Goal: Task Accomplishment & Management: Use online tool/utility

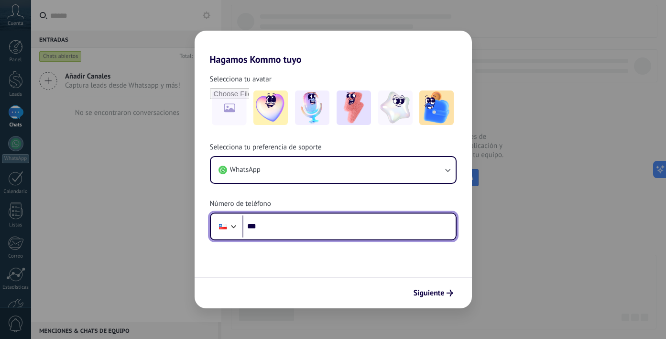
click at [328, 227] on input "***" at bounding box center [348, 226] width 213 height 22
type input "**********"
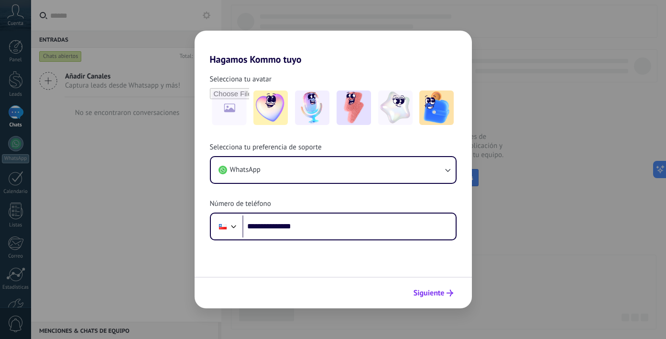
click at [438, 293] on span "Siguiente" at bounding box center [429, 292] width 31 height 7
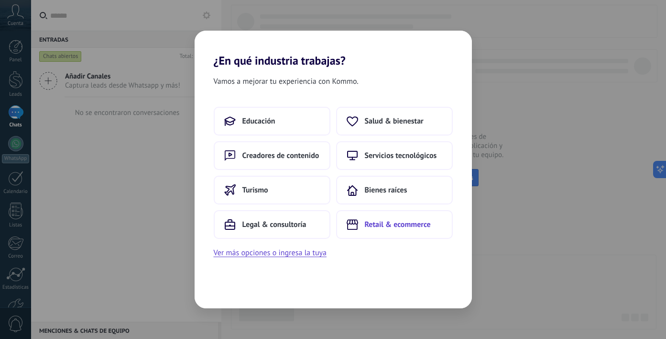
click at [364, 229] on button "Retail & ecommerce" at bounding box center [394, 224] width 117 height 29
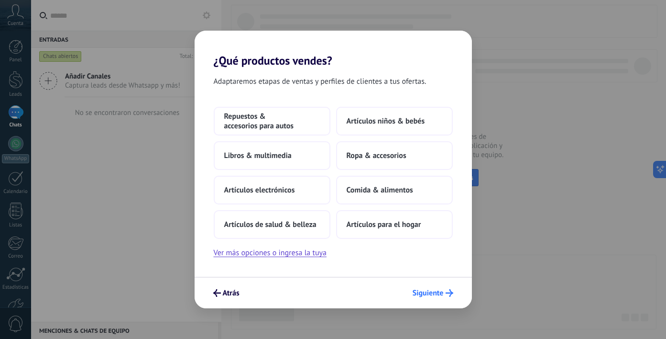
click at [424, 291] on span "Siguiente" at bounding box center [428, 292] width 31 height 7
click at [426, 290] on span "Siguiente" at bounding box center [428, 292] width 31 height 7
click at [309, 118] on span "Repuestos & accesorios para autos" at bounding box center [272, 120] width 96 height 19
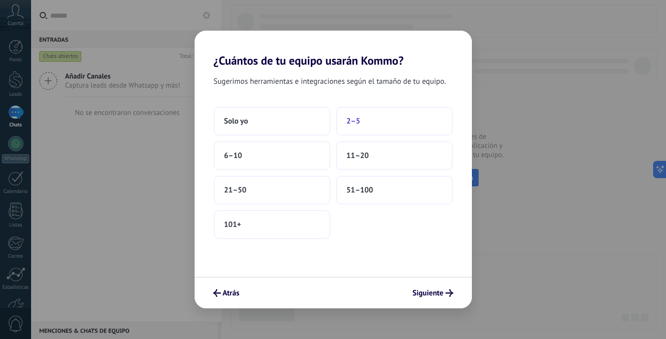
click at [378, 128] on button "2–5" at bounding box center [394, 121] width 117 height 29
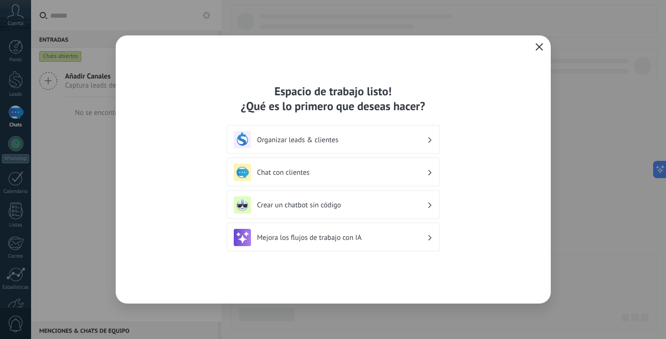
click at [541, 36] on div "Espacio de trabajo listo! ¿Qué es lo primero que deseas hacer? Organizar leads …" at bounding box center [333, 169] width 435 height 268
click at [541, 42] on button "button" at bounding box center [539, 47] width 12 height 13
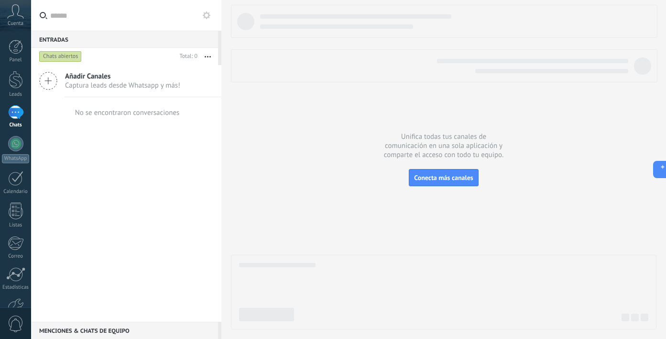
scroll to position [59, 0]
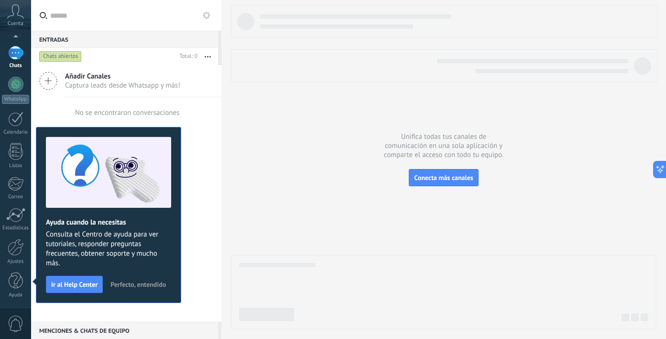
click at [132, 285] on span "Perfecto, entendido" at bounding box center [137, 284] width 55 height 7
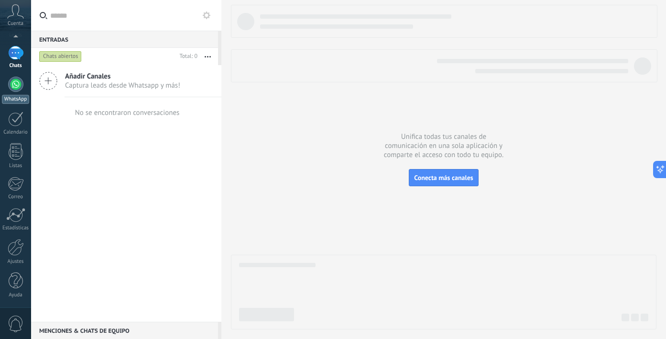
click at [17, 95] on div "WhatsApp" at bounding box center [15, 99] width 27 height 9
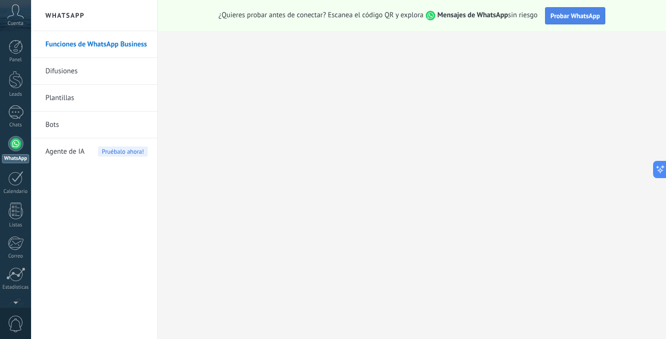
click at [574, 19] on span "Probar WhatsApp" at bounding box center [576, 15] width 50 height 9
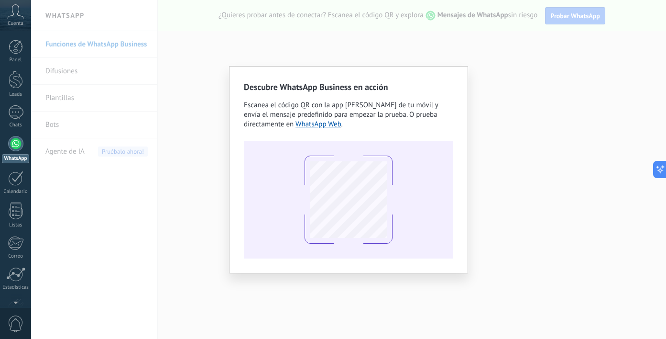
click at [557, 37] on div "Descubre WhatsApp Business en acción Escanea el código QR con la app [PERSON_NA…" at bounding box center [348, 169] width 635 height 339
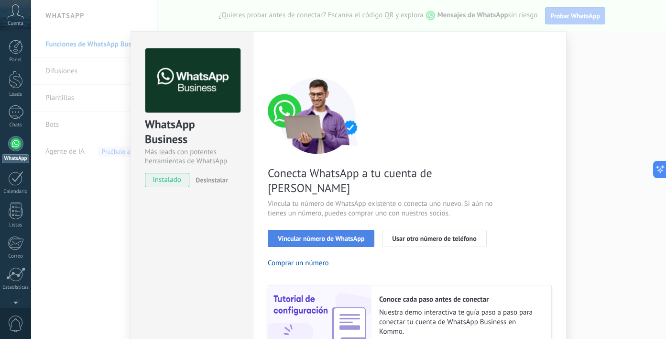
click at [357, 230] on button "Vincular número de WhatsApp" at bounding box center [321, 238] width 107 height 17
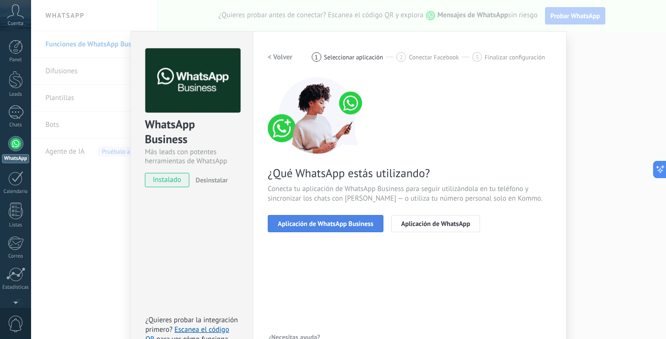
click at [368, 222] on span "Aplicación de WhatsApp Business" at bounding box center [326, 223] width 96 height 7
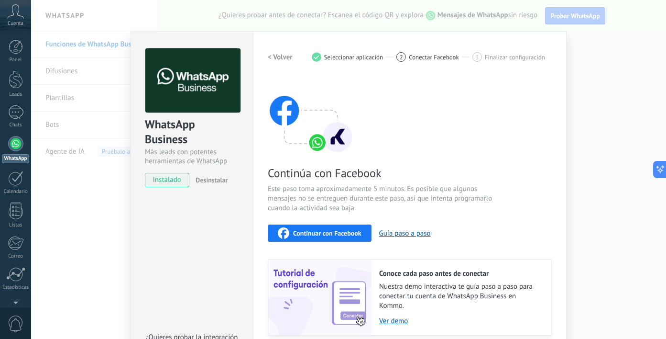
click at [282, 56] on h2 "< Volver" at bounding box center [280, 57] width 25 height 9
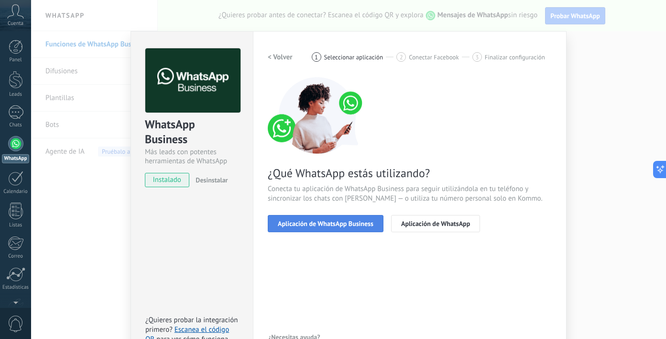
click at [367, 215] on button "Aplicación de WhatsApp Business" at bounding box center [326, 223] width 116 height 17
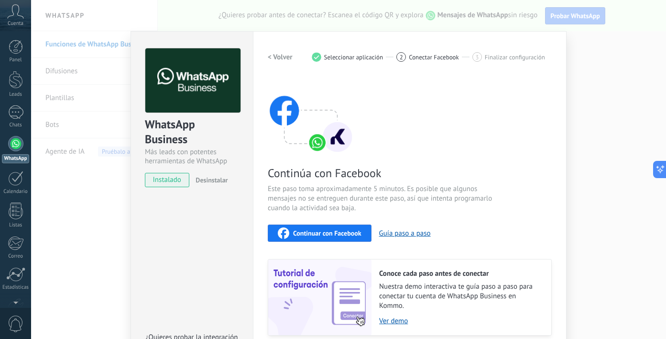
click at [364, 231] on button "Continuar con Facebook" at bounding box center [320, 232] width 104 height 17
